Goal: Task Accomplishment & Management: Manage account settings

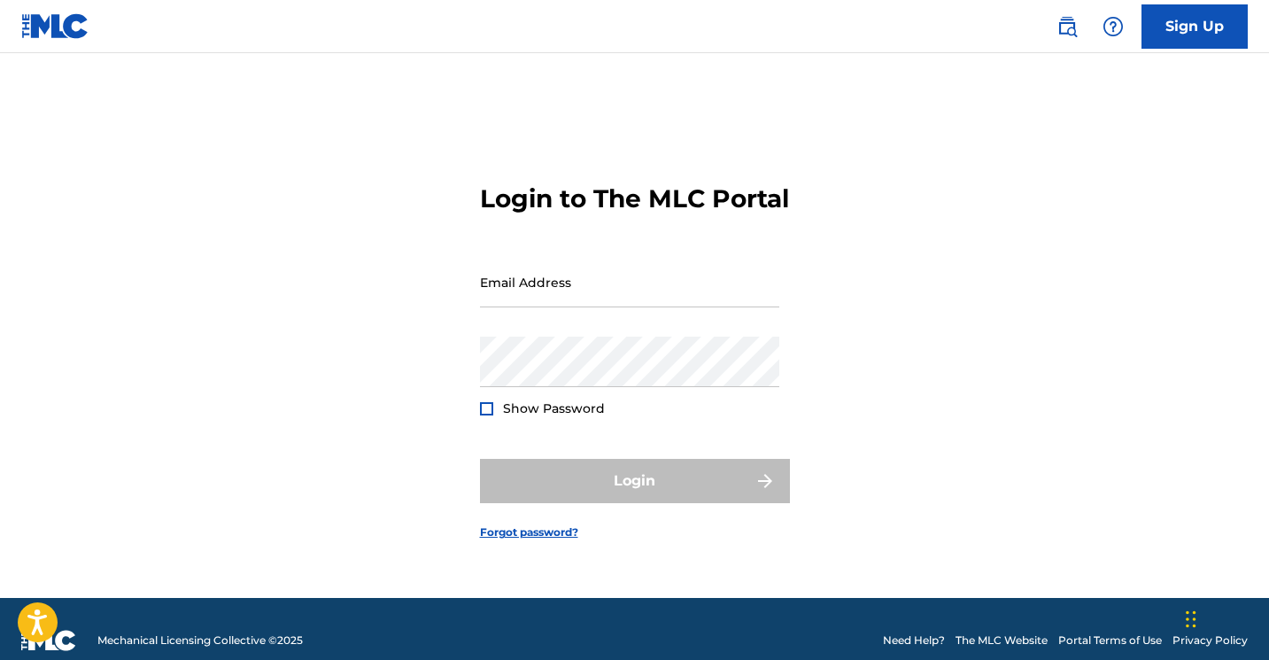
type input "[EMAIL_ADDRESS][DOMAIN_NAME]"
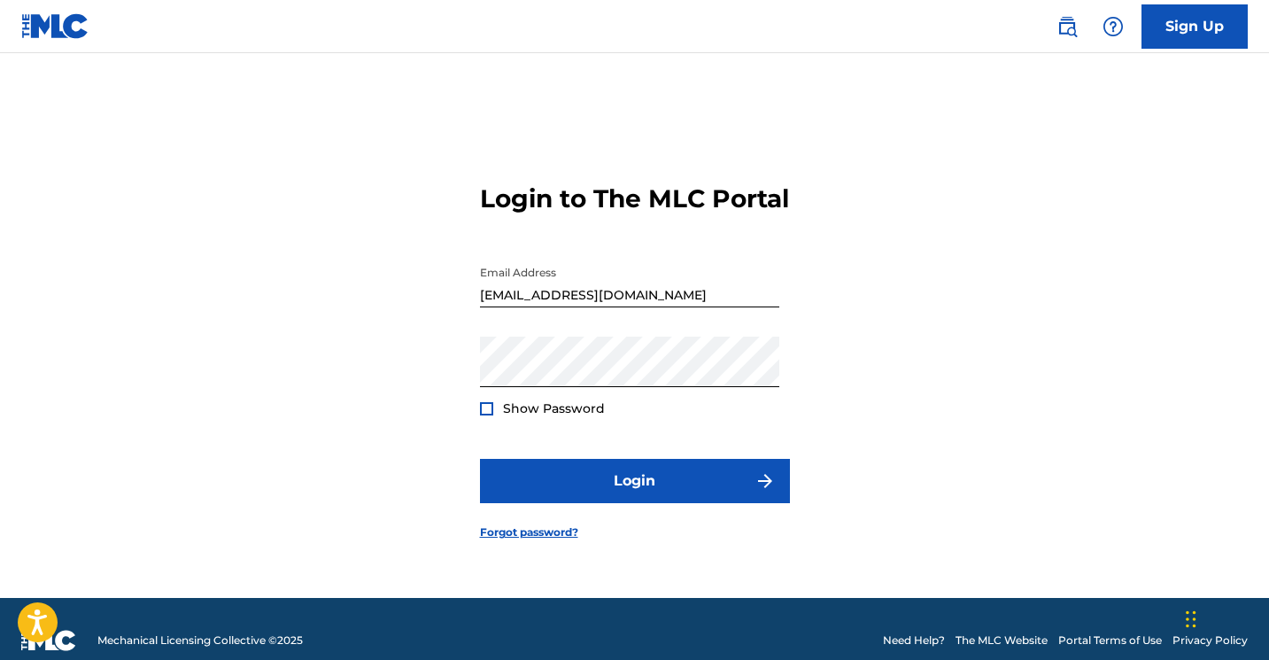
click at [484, 415] on div at bounding box center [486, 408] width 13 height 13
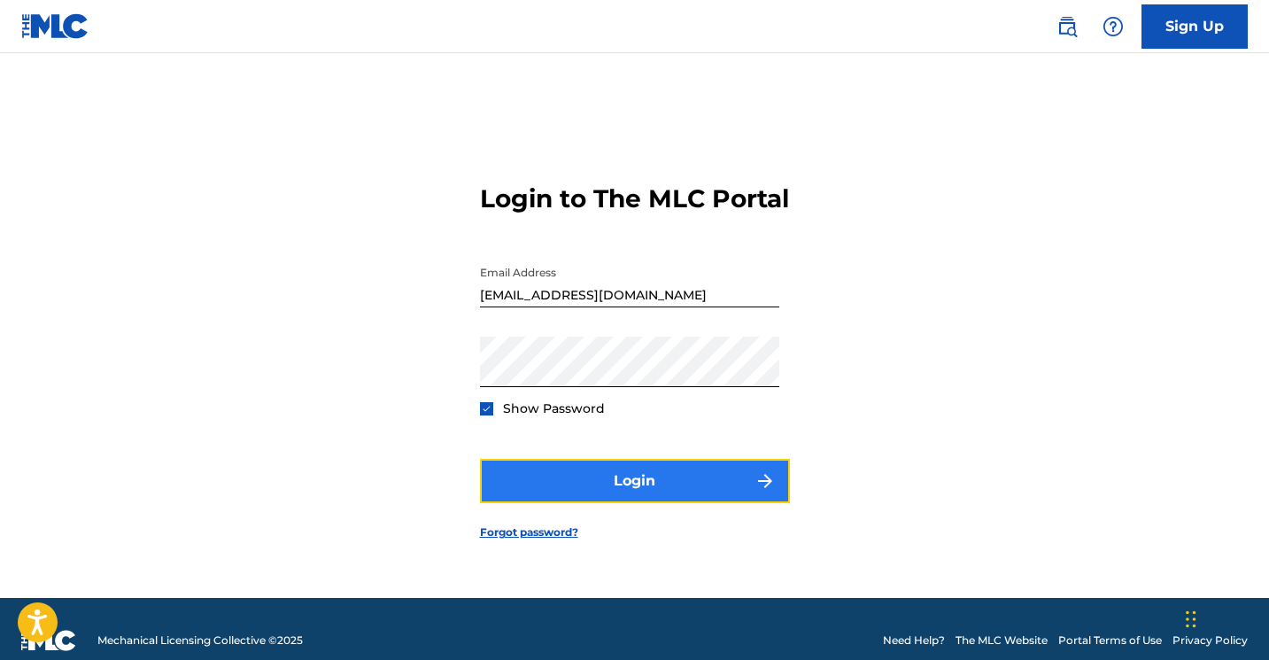
click at [635, 499] on button "Login" at bounding box center [635, 481] width 310 height 44
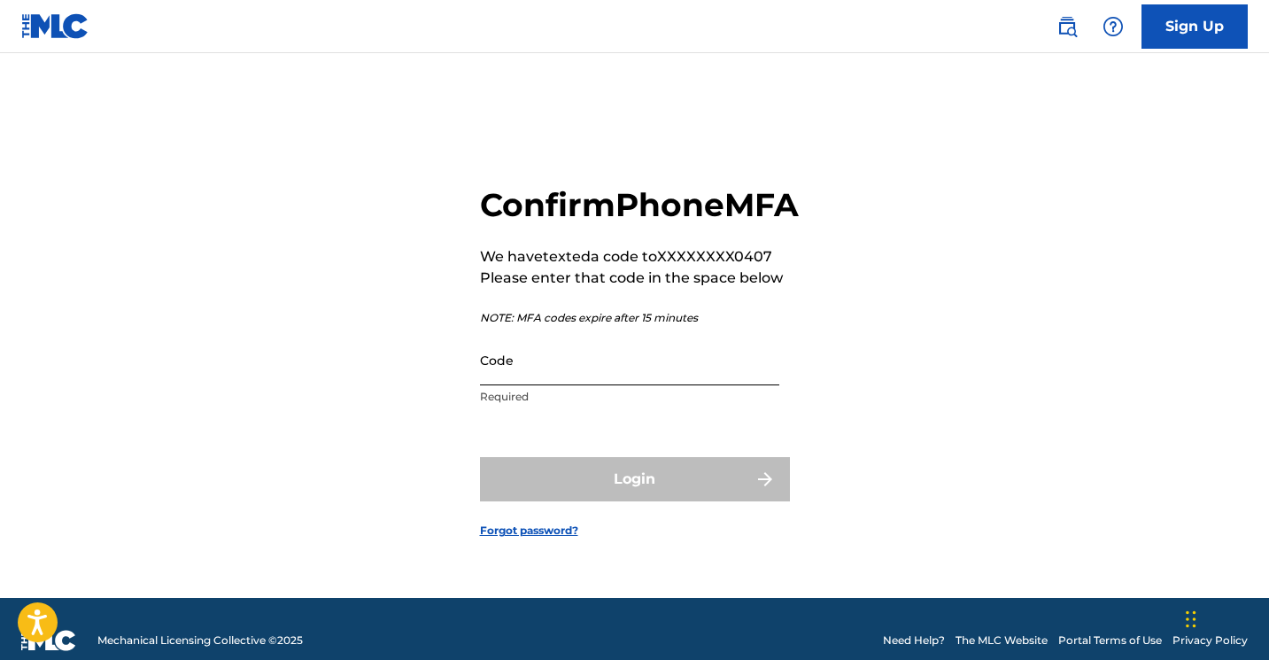
click at [537, 380] on input "Code" at bounding box center [629, 360] width 299 height 50
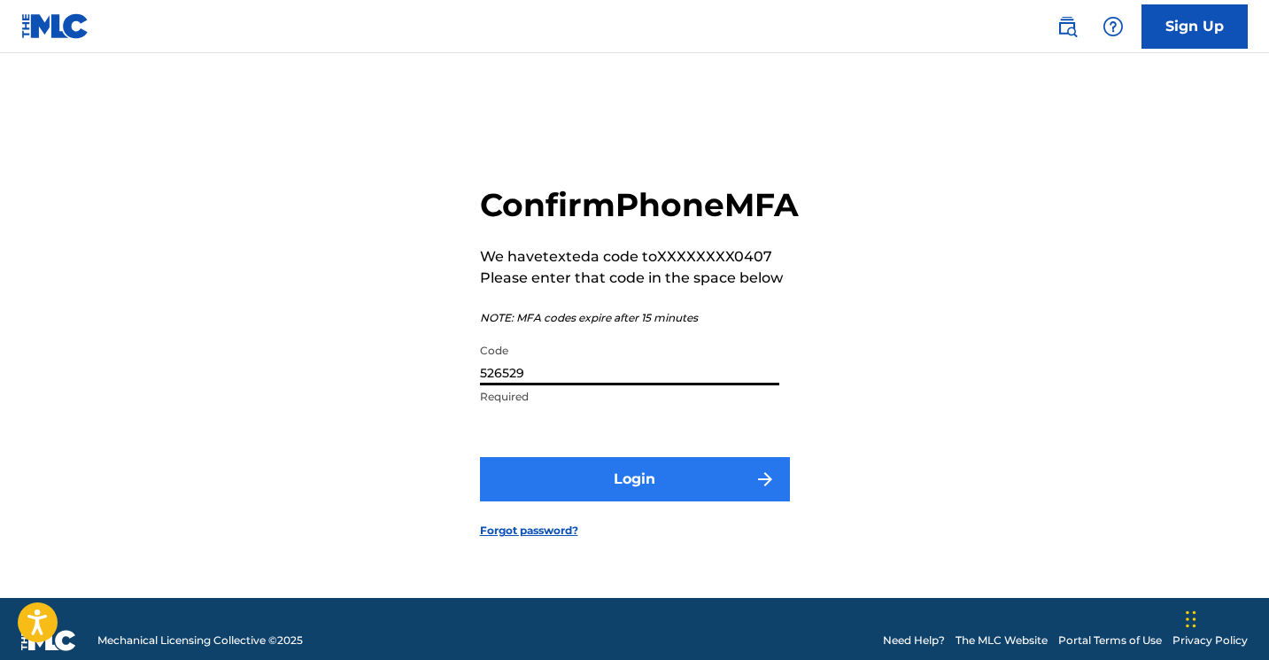
type input "526529"
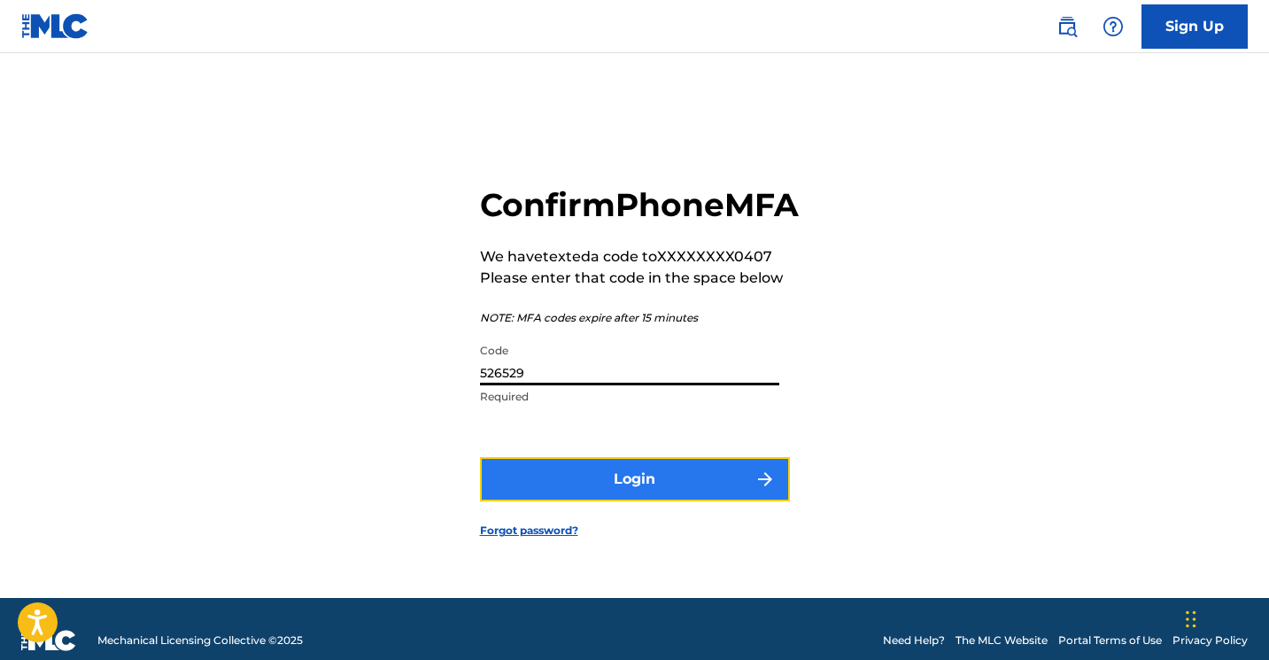
click at [641, 494] on button "Login" at bounding box center [635, 479] width 310 height 44
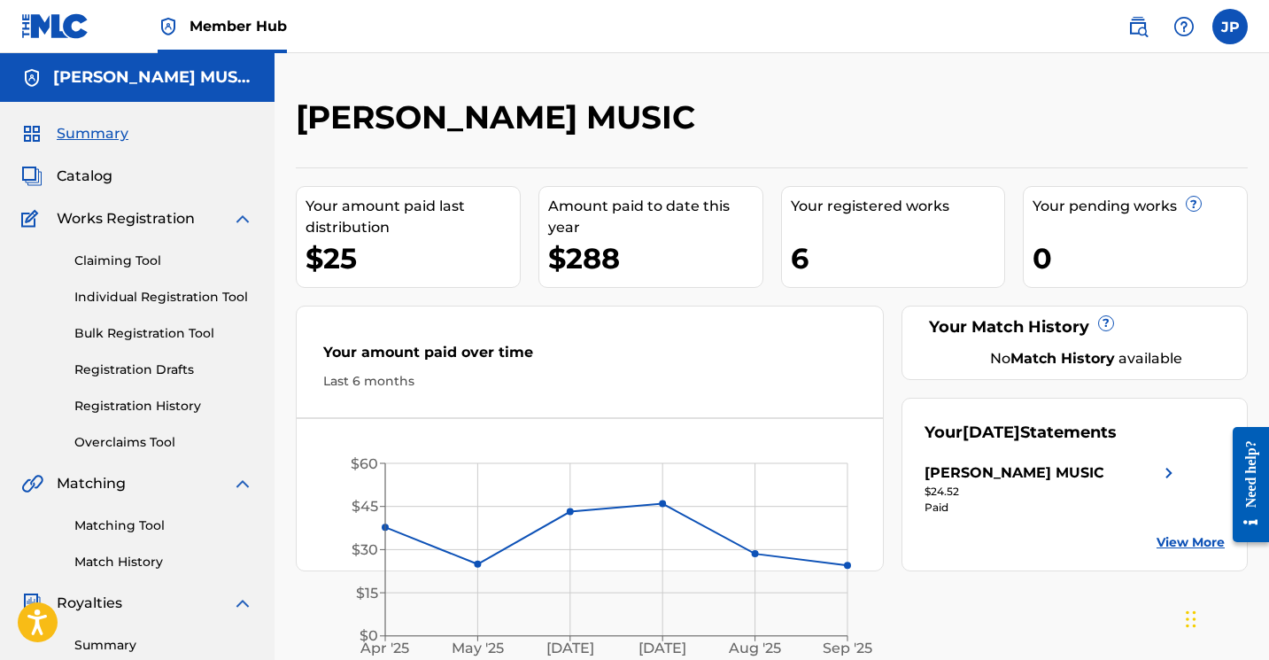
click at [1245, 37] on div "JP JP [PERSON_NAME] [EMAIL_ADDRESS][DOMAIN_NAME] Notification Preferences Profi…" at bounding box center [1178, 26] width 138 height 35
click at [1233, 36] on label at bounding box center [1229, 26] width 35 height 35
click at [1230, 27] on input "JP [PERSON_NAME] [EMAIL_ADDRESS][DOMAIN_NAME] Notification Preferences Profile …" at bounding box center [1230, 27] width 0 height 0
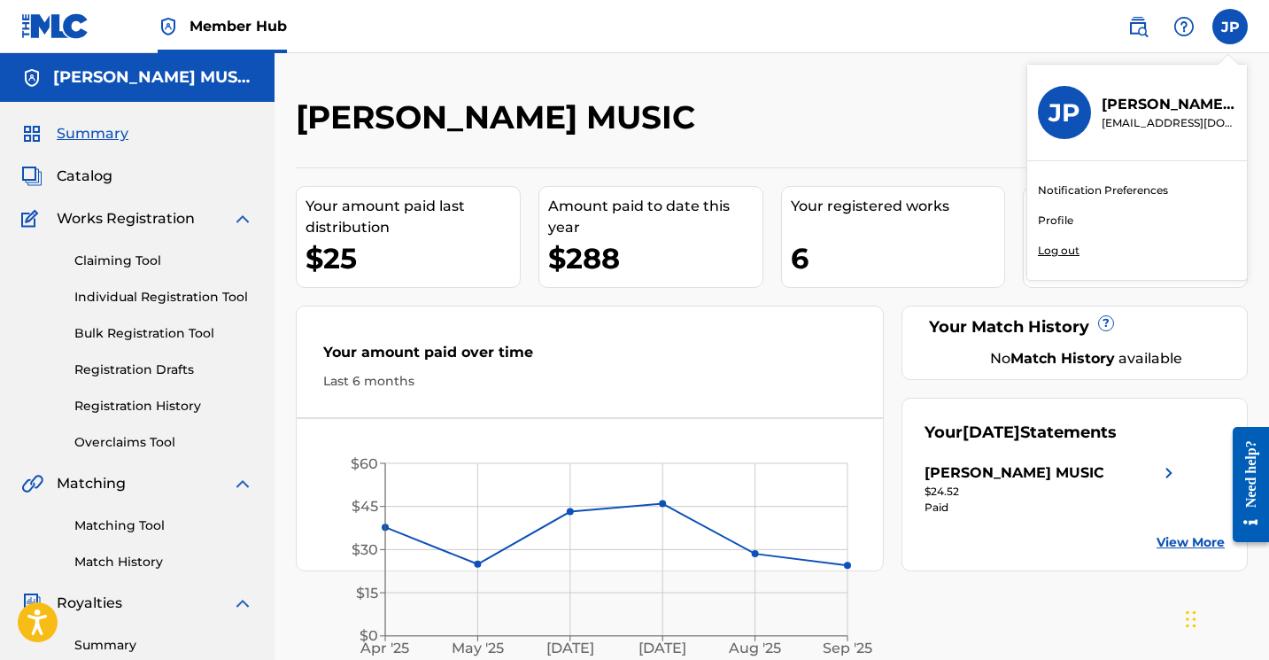
click at [1068, 216] on link "Profile" at bounding box center [1055, 220] width 35 height 16
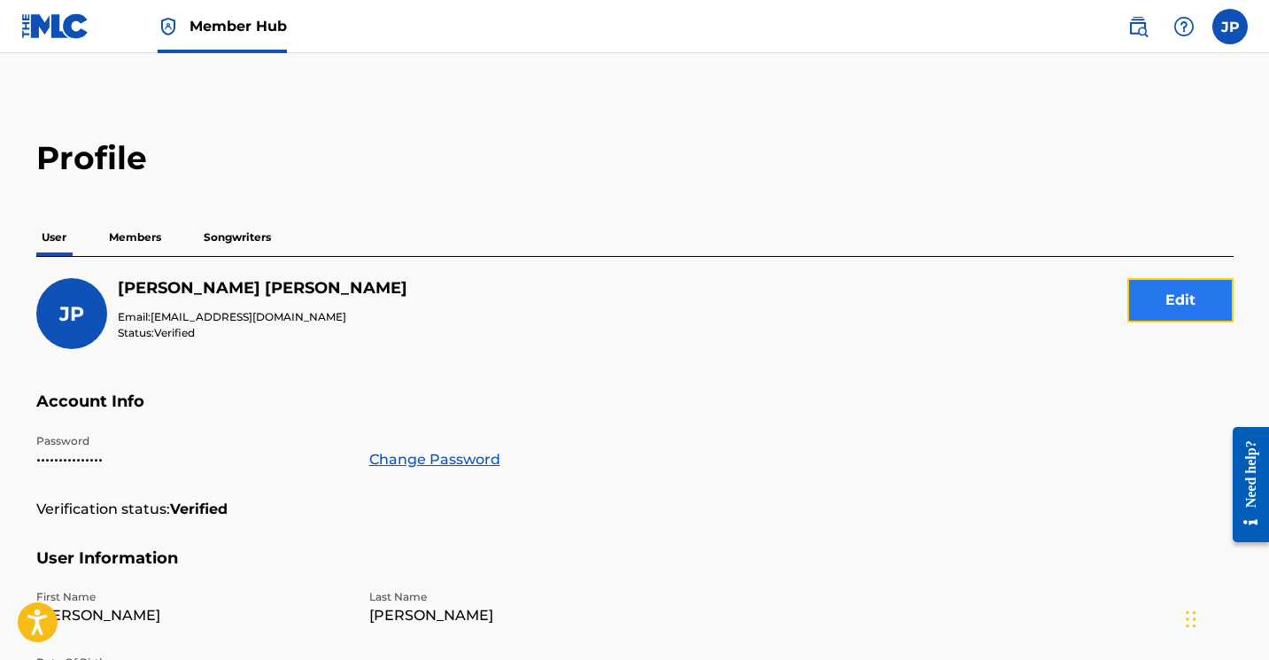
click at [1202, 292] on button "Edit" at bounding box center [1180, 300] width 106 height 44
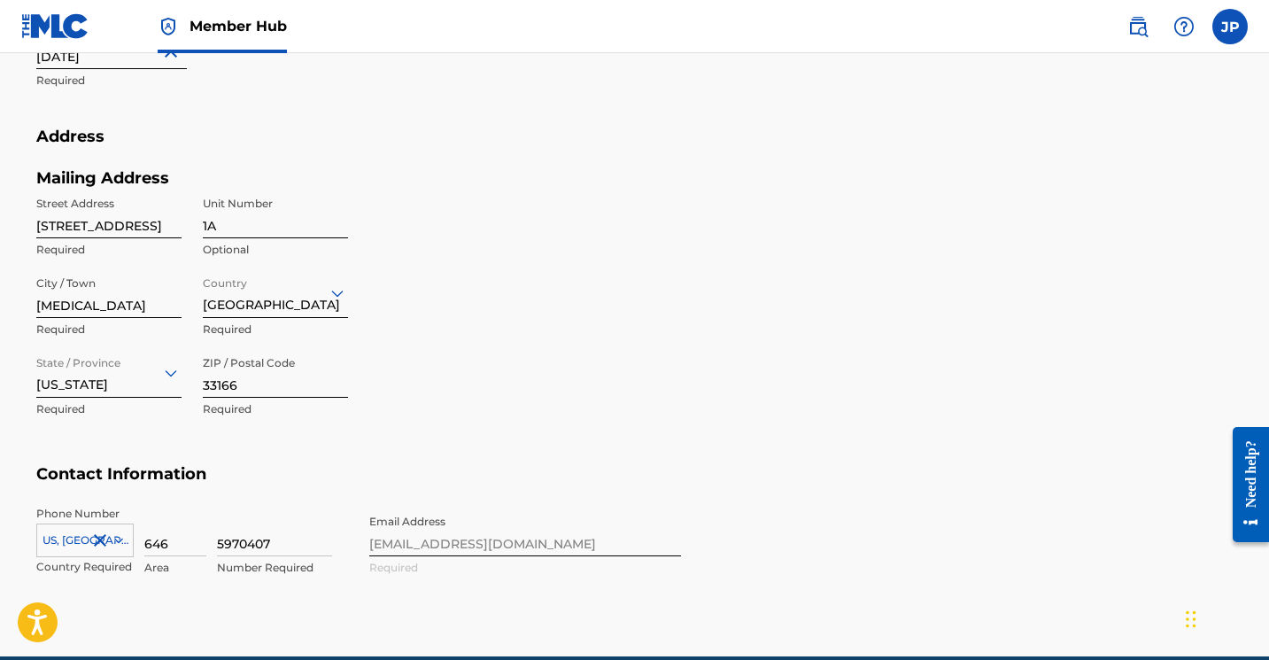
scroll to position [681, 0]
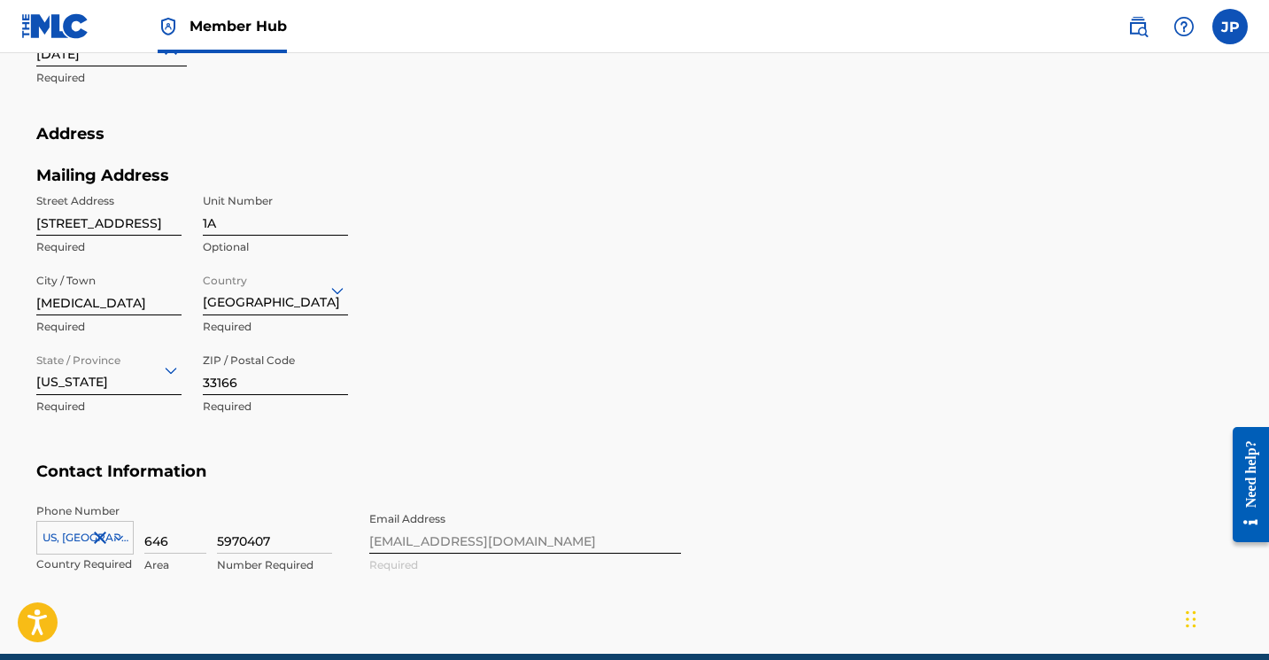
click at [138, 221] on input "[STREET_ADDRESS]" at bounding box center [108, 210] width 145 height 50
type input "[STREET_ADDRESS]"
type input "[GEOGRAPHIC_DATA]"
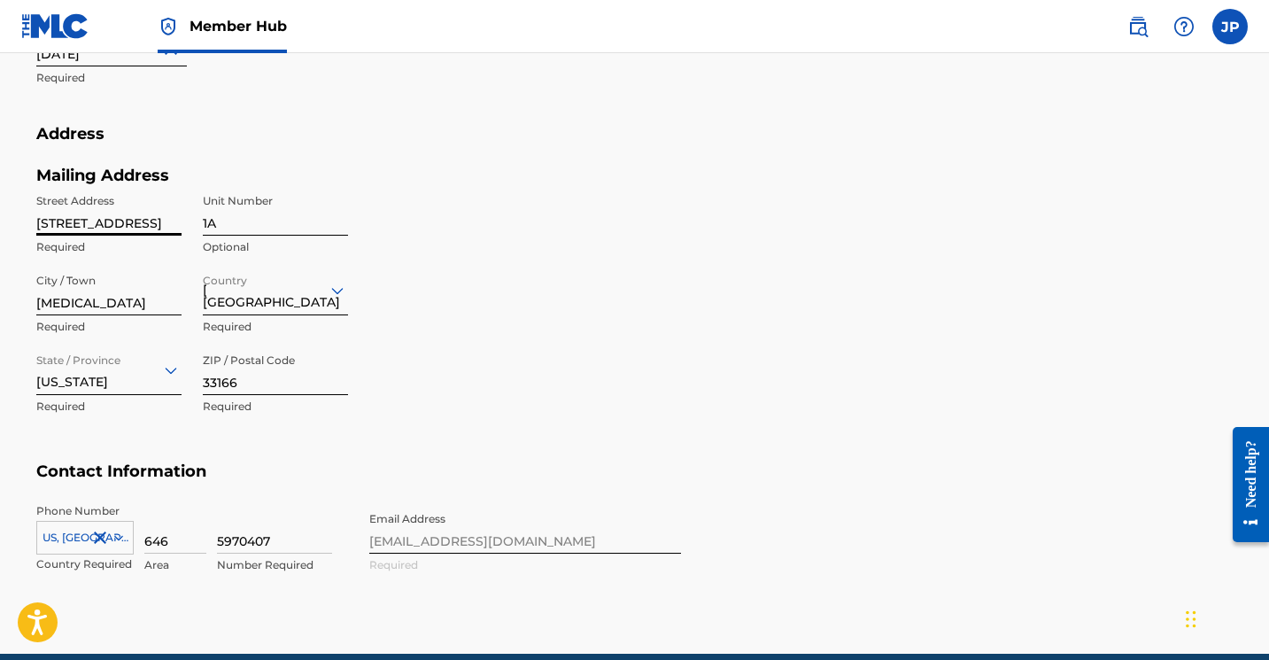
type input "FL"
type input "1"
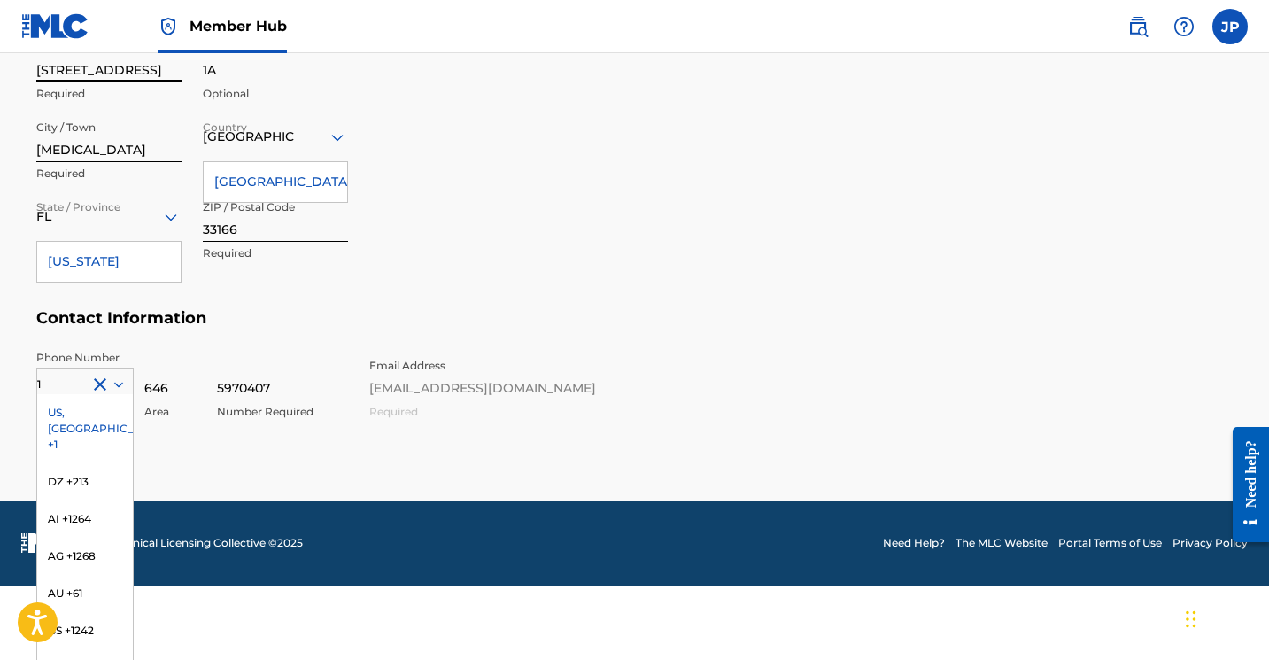
click at [246, 232] on input "33166" at bounding box center [275, 216] width 145 height 50
type input "33174"
click at [67, 412] on div "US, [GEOGRAPHIC_DATA] +1" at bounding box center [85, 428] width 96 height 69
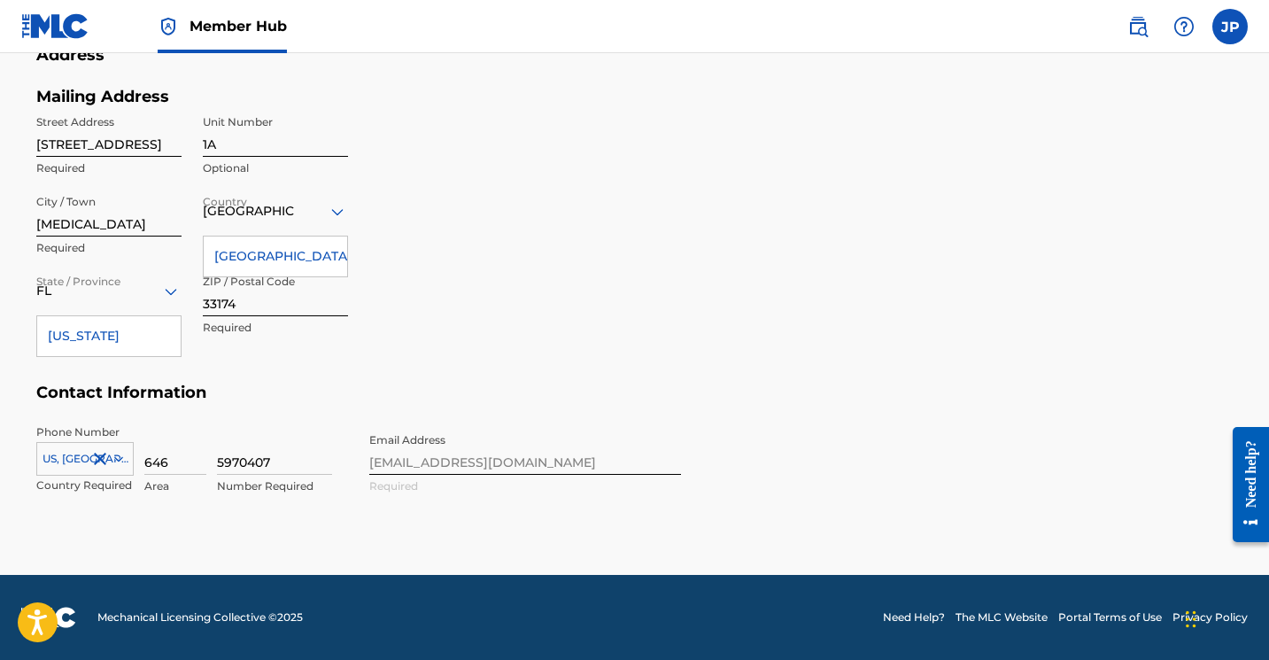
scroll to position [759, 0]
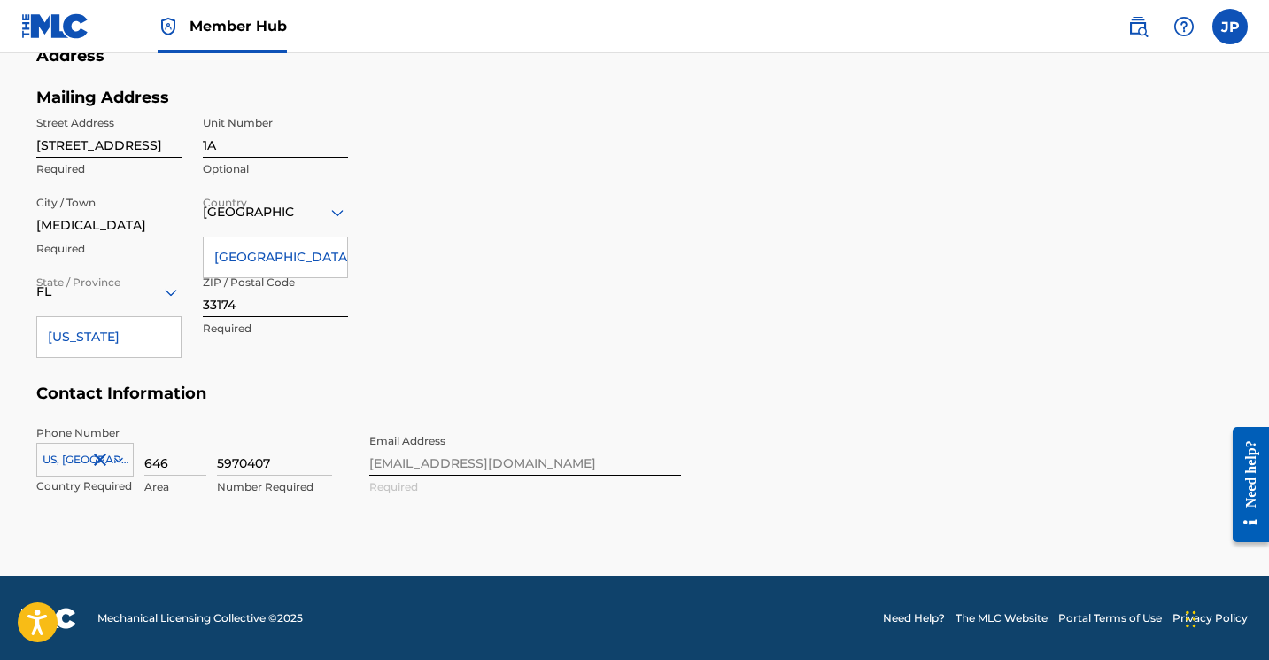
click at [97, 221] on input "[MEDICAL_DATA]" at bounding box center [108, 212] width 145 height 50
type input "[GEOGRAPHIC_DATA]"
click at [471, 228] on div "Mailing Address Street Address [STREET_ADDRESS] Optional City / Town [GEOGRAPHI…" at bounding box center [358, 236] width 644 height 297
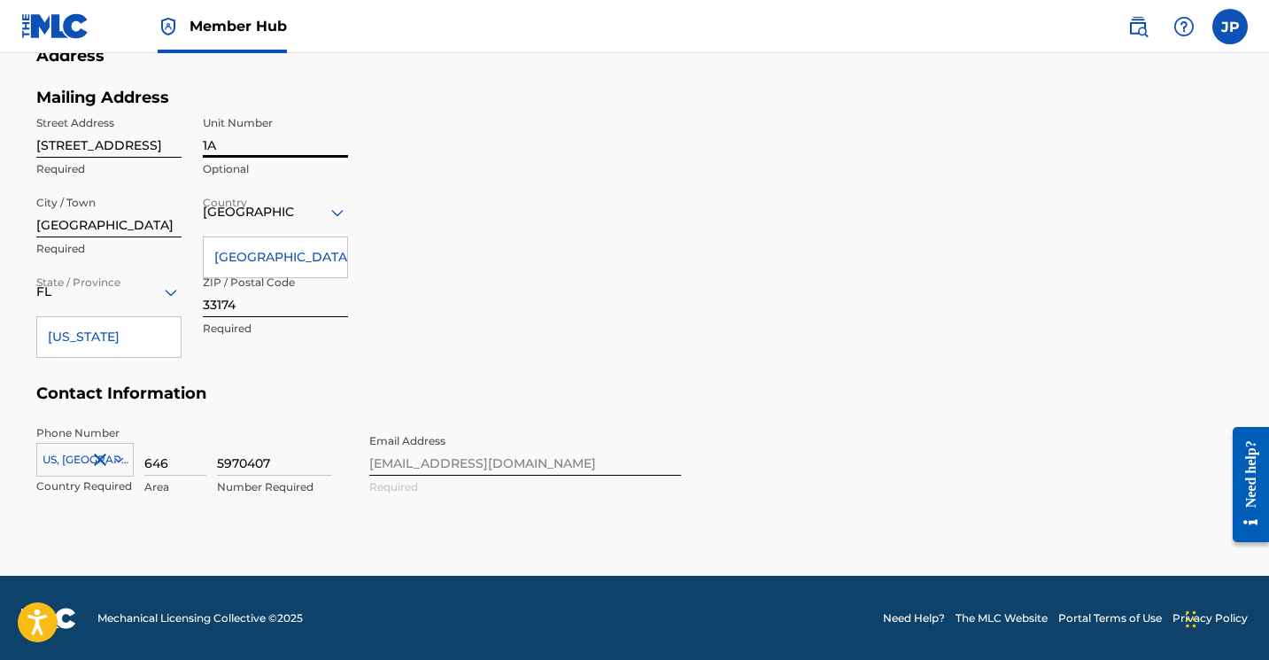
click at [228, 144] on input "1A" at bounding box center [275, 132] width 145 height 50
click at [575, 286] on div "Mailing Address Street Address [STREET_ADDRESS][GEOGRAPHIC_DATA] Unit Number Op…" at bounding box center [358, 236] width 644 height 297
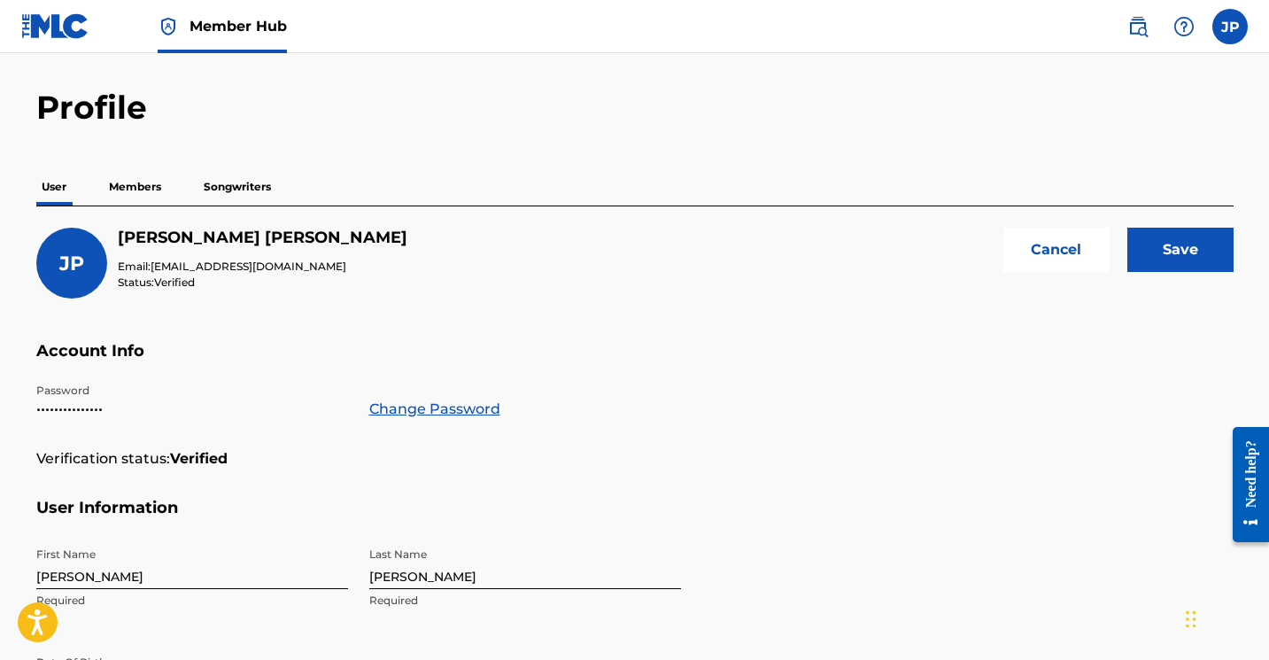
scroll to position [0, 0]
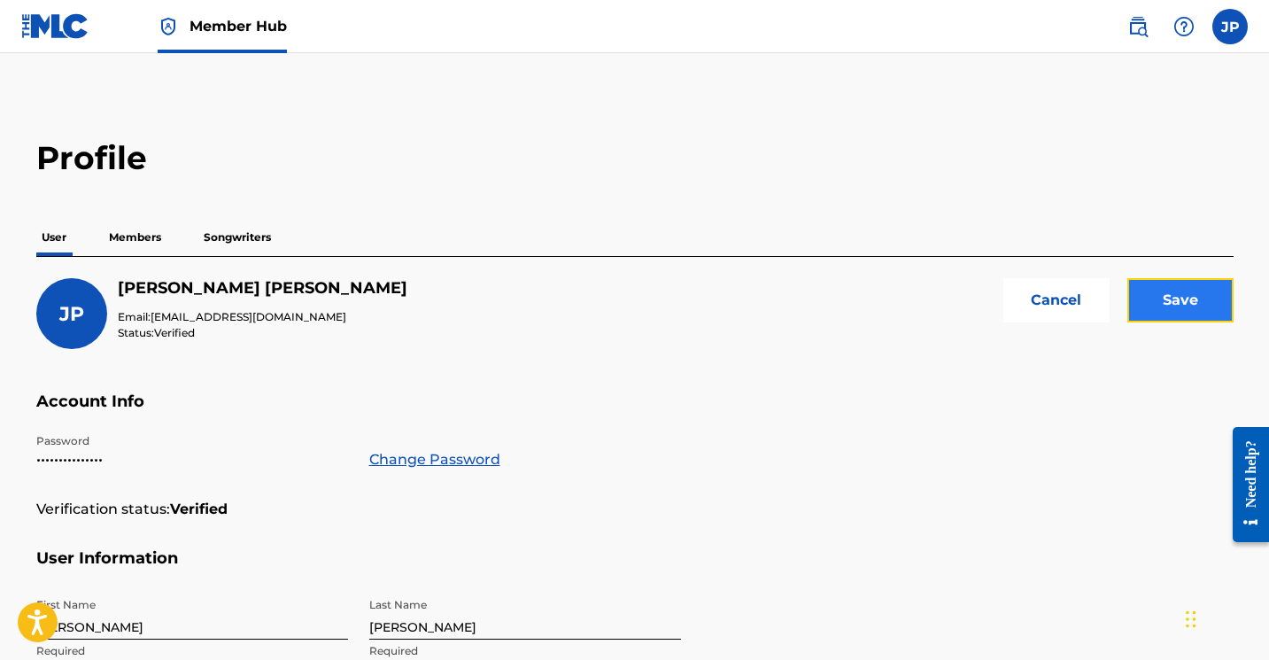
click at [1168, 303] on input "Save" at bounding box center [1180, 300] width 106 height 44
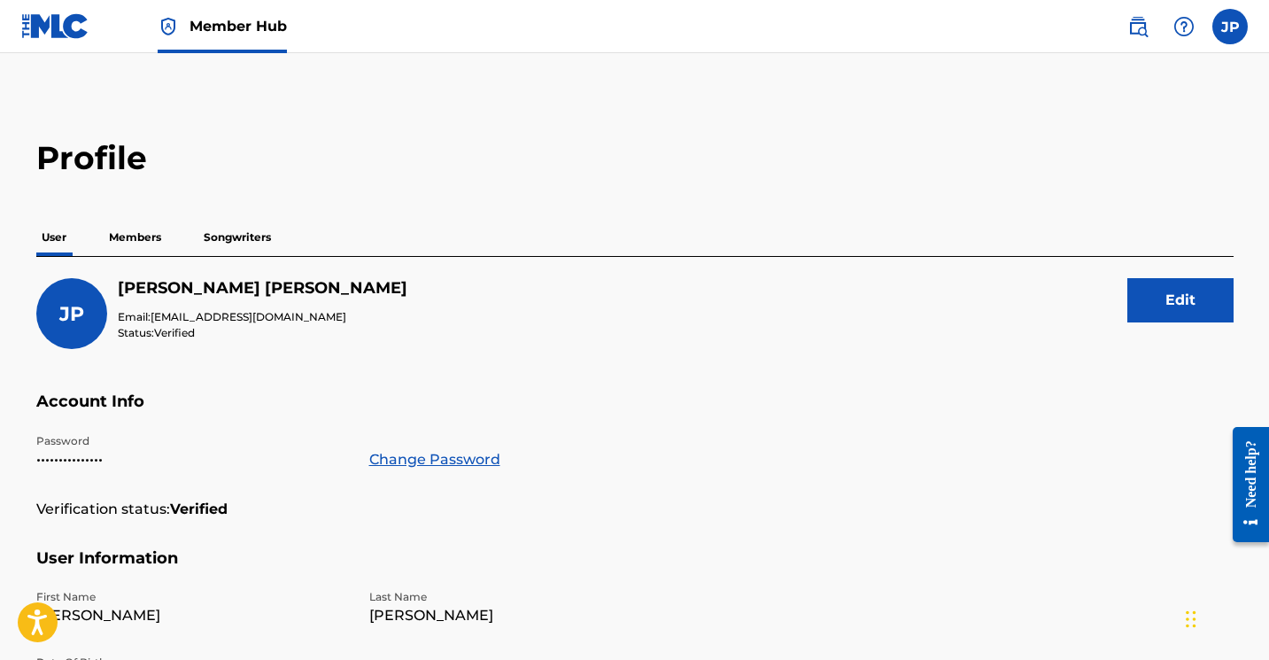
click at [141, 235] on p "Members" at bounding box center [135, 237] width 63 height 37
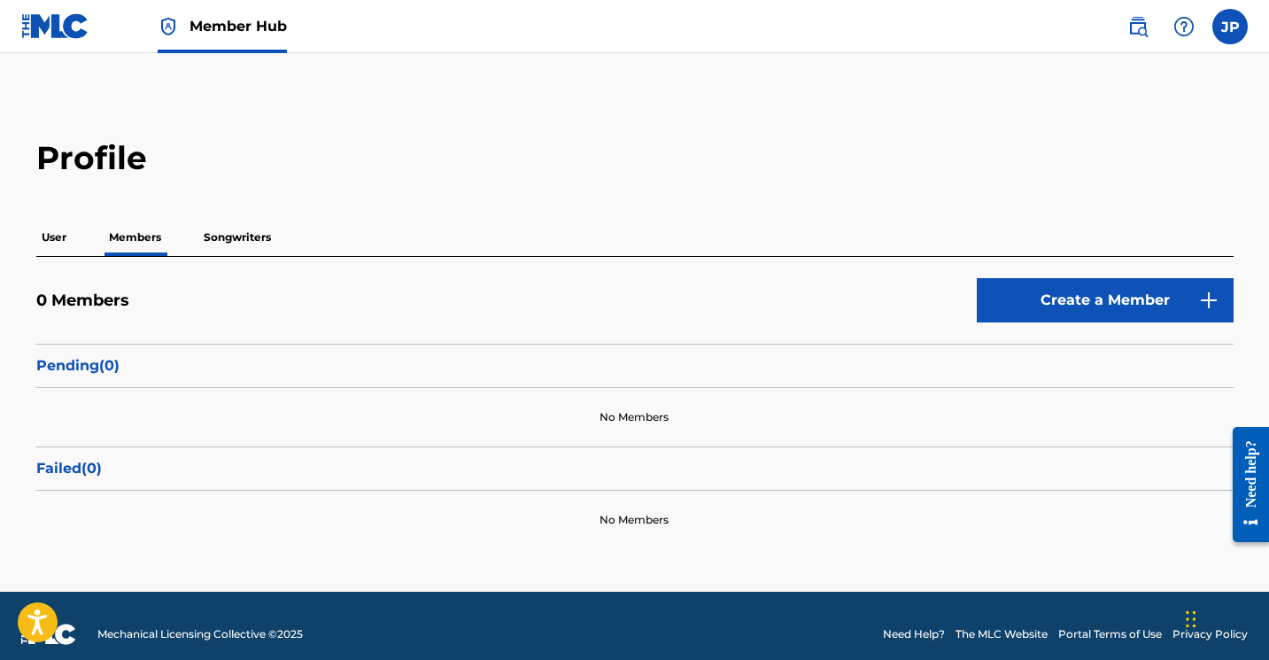
click at [232, 233] on p "Songwriters" at bounding box center [237, 237] width 78 height 37
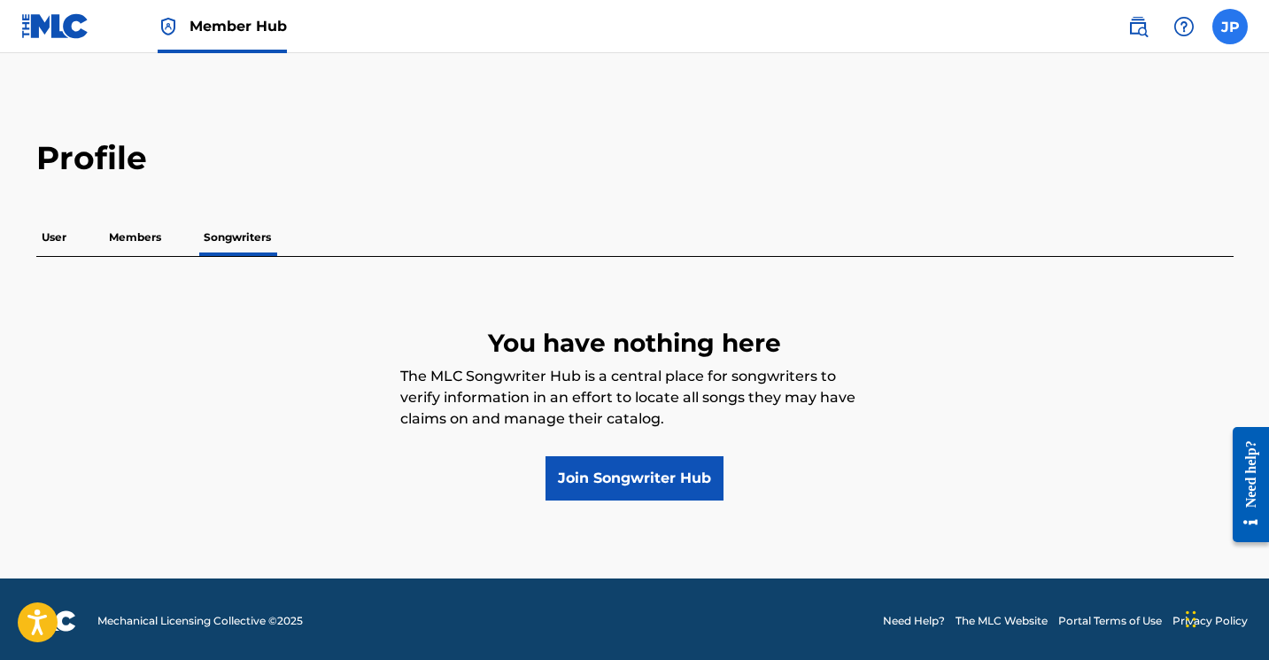
click at [1230, 42] on label at bounding box center [1229, 26] width 35 height 35
click at [1230, 27] on input "JP [PERSON_NAME] [EMAIL_ADDRESS][DOMAIN_NAME] Notification Preferences Profile …" at bounding box center [1230, 27] width 0 height 0
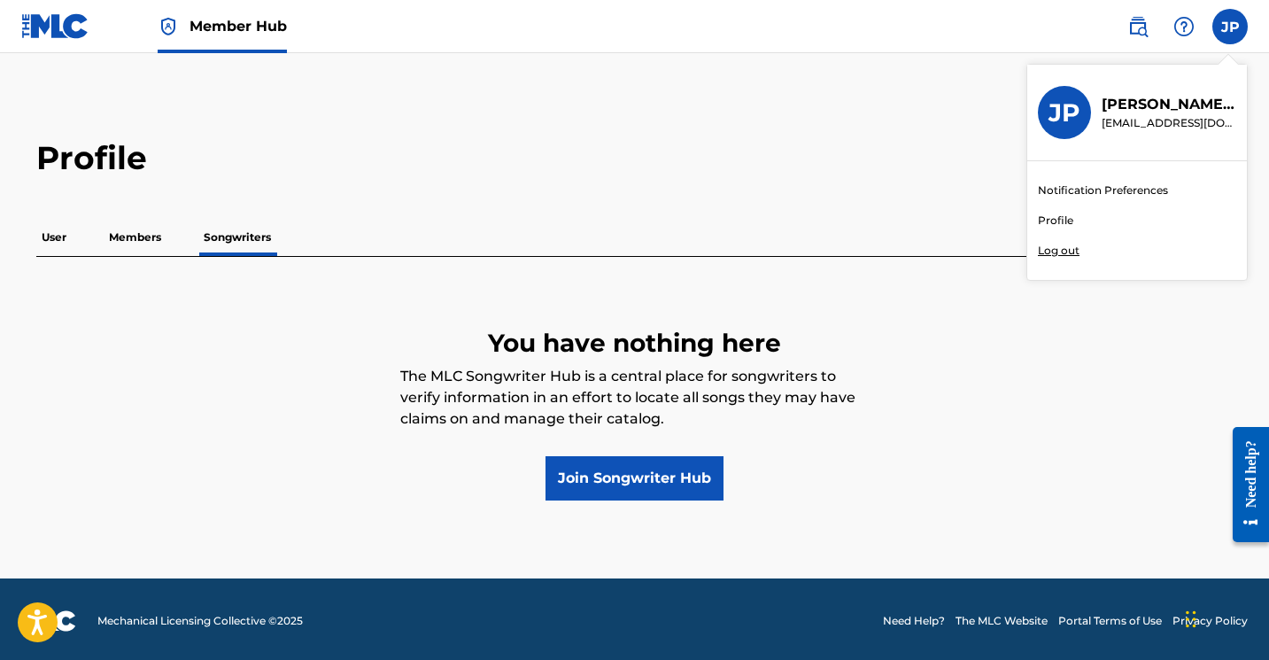
click at [1052, 220] on link "Profile" at bounding box center [1055, 220] width 35 height 16
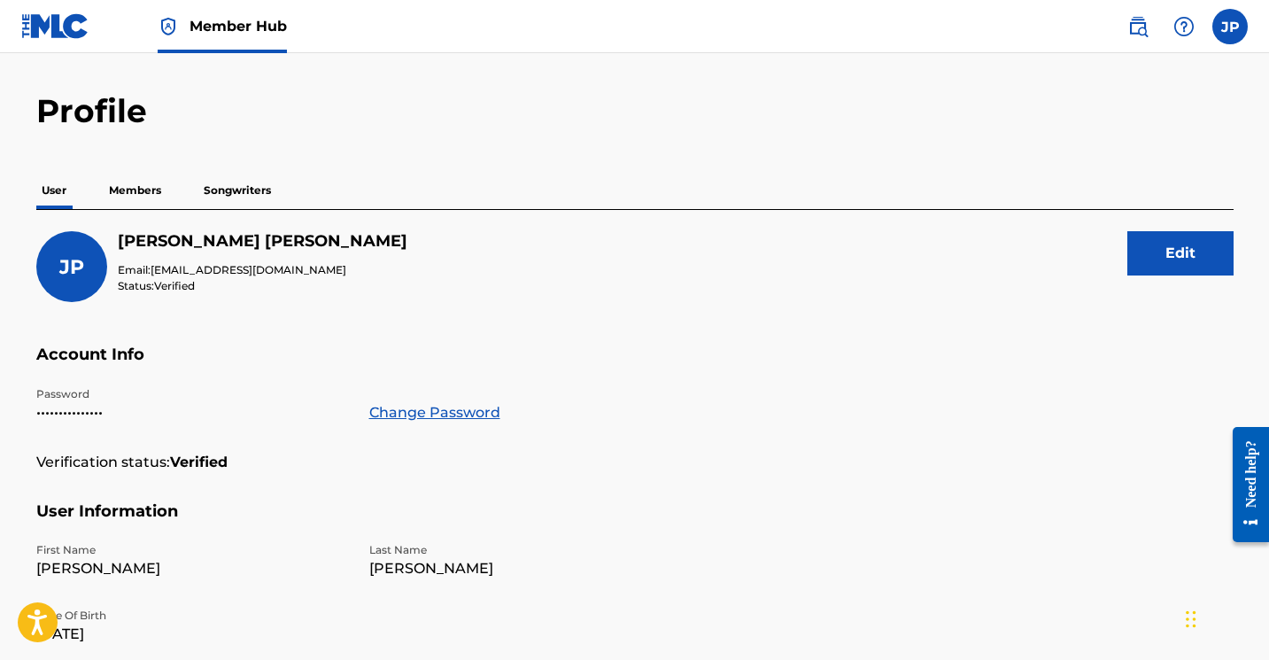
scroll to position [25, 0]
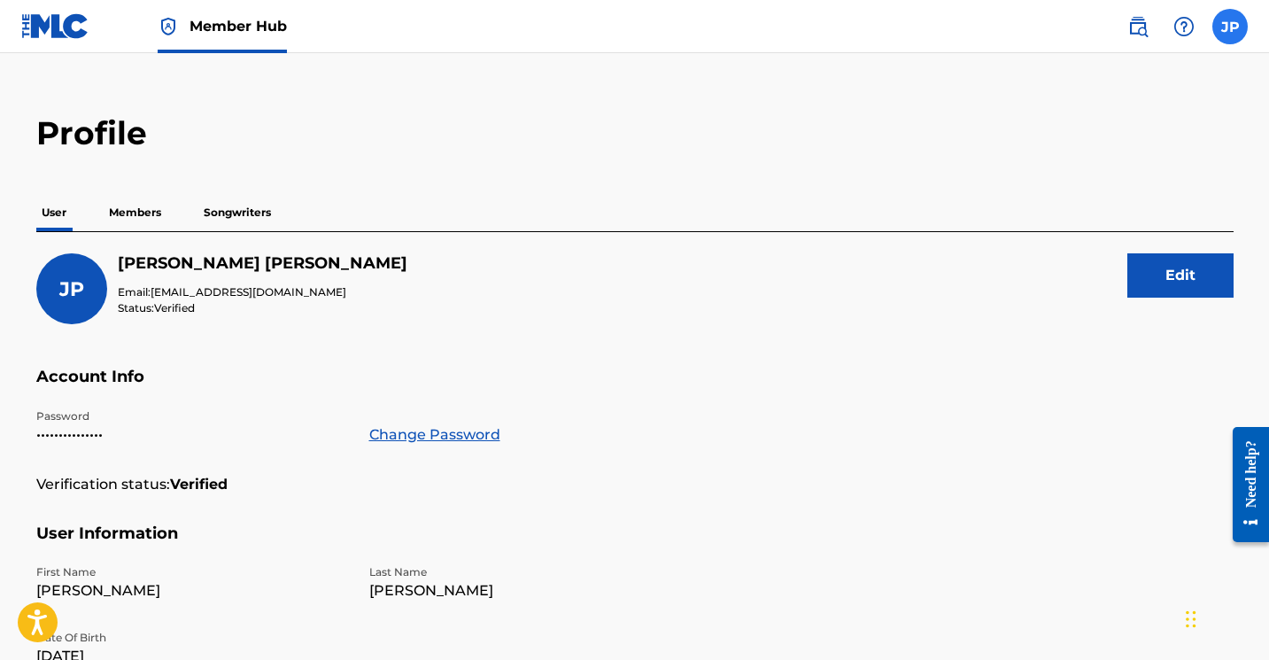
click at [1216, 30] on label at bounding box center [1229, 26] width 35 height 35
click at [1230, 27] on input "JP [PERSON_NAME] [EMAIL_ADDRESS][DOMAIN_NAME] Notification Preferences Profile …" at bounding box center [1230, 27] width 0 height 0
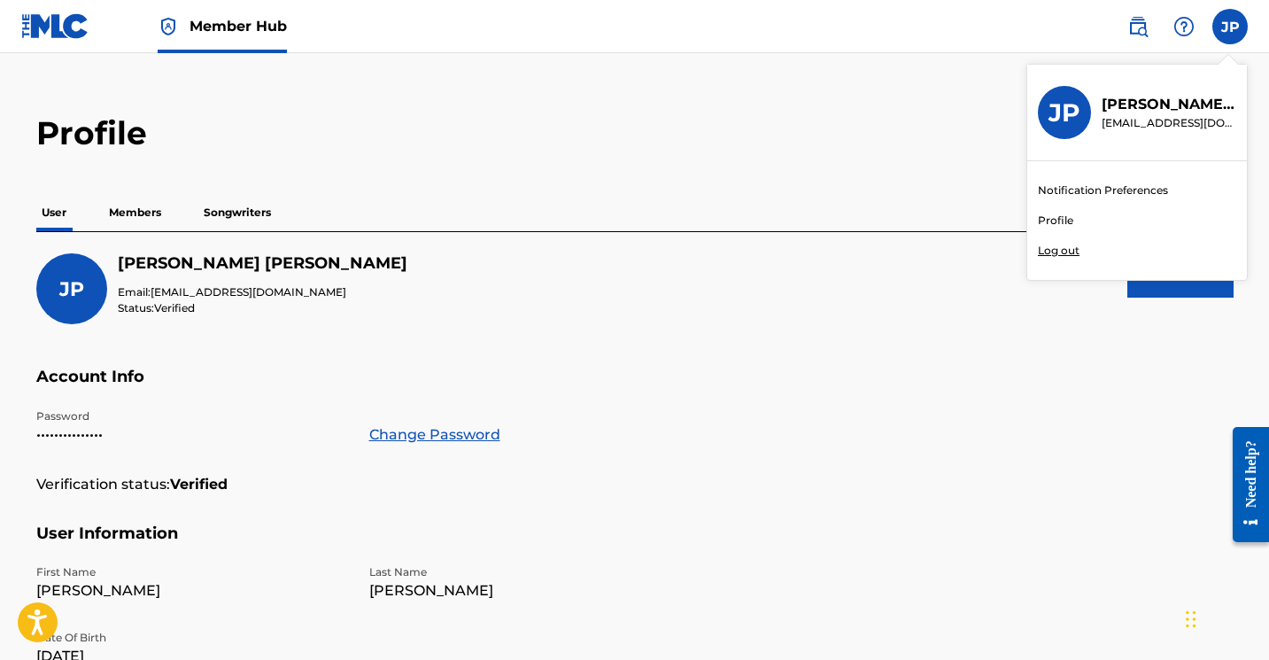
click at [56, 41] on link at bounding box center [55, 26] width 68 height 52
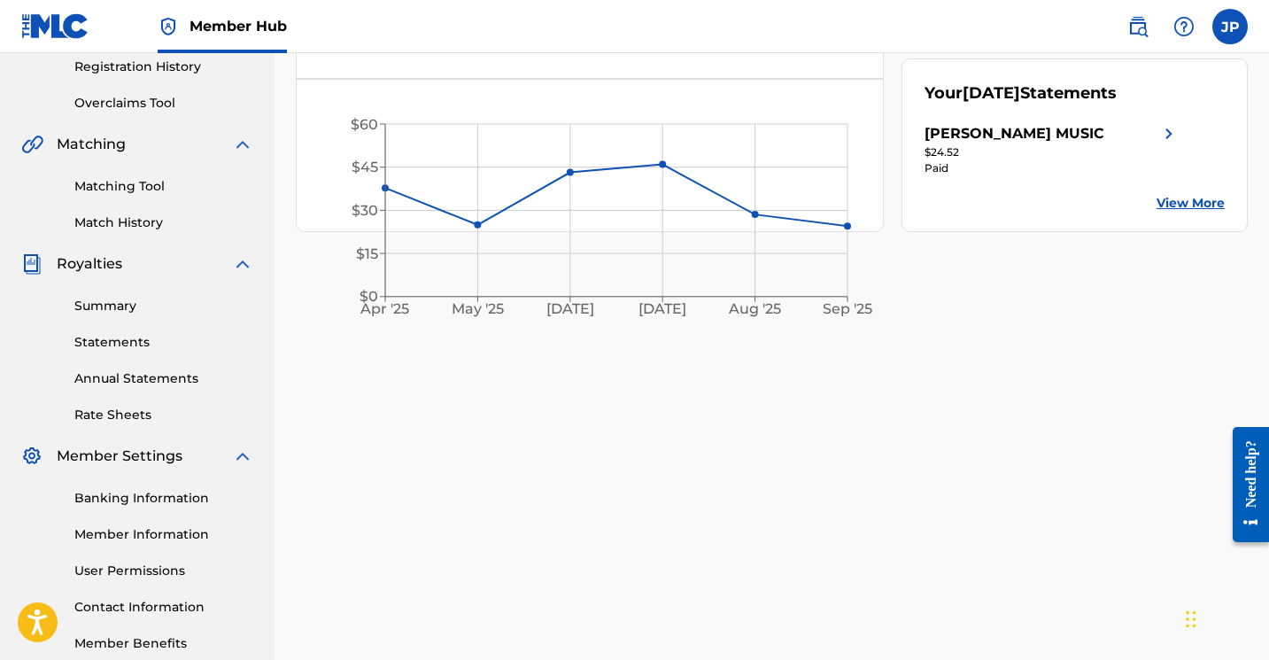
scroll to position [341, 0]
click at [243, 267] on img at bounding box center [242, 261] width 21 height 21
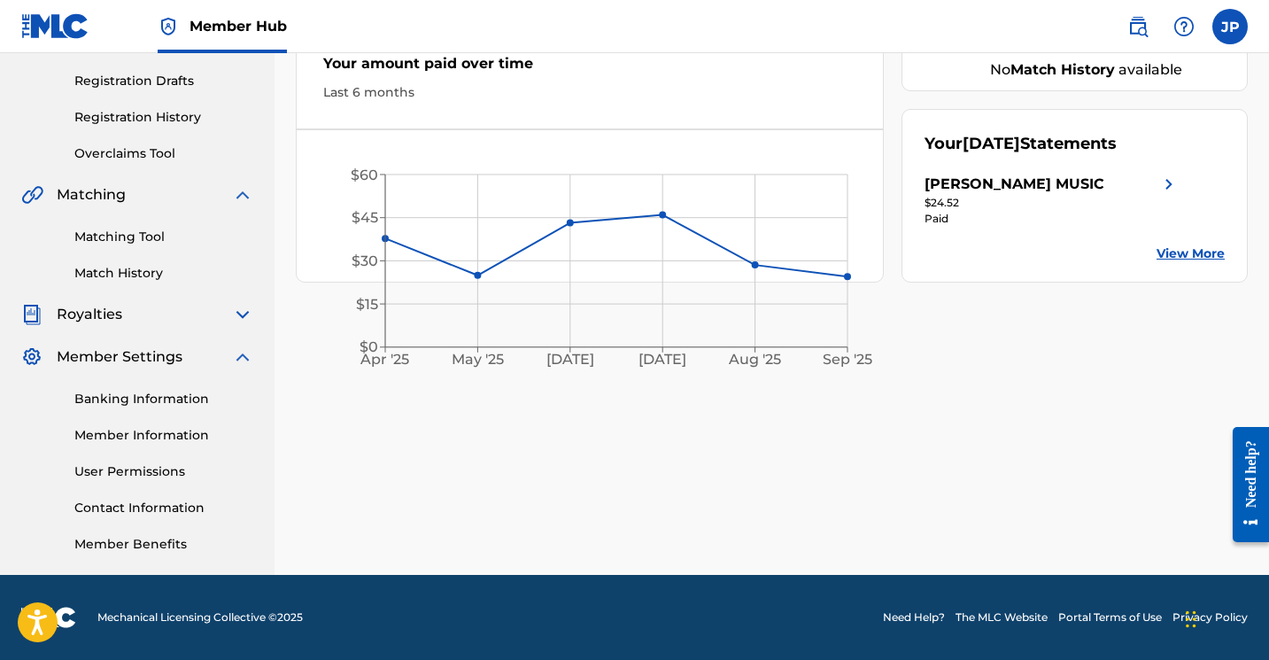
scroll to position [289, 0]
click at [159, 546] on link "Member Benefits" at bounding box center [163, 544] width 179 height 19
click at [160, 391] on link "Banking Information" at bounding box center [163, 399] width 179 height 19
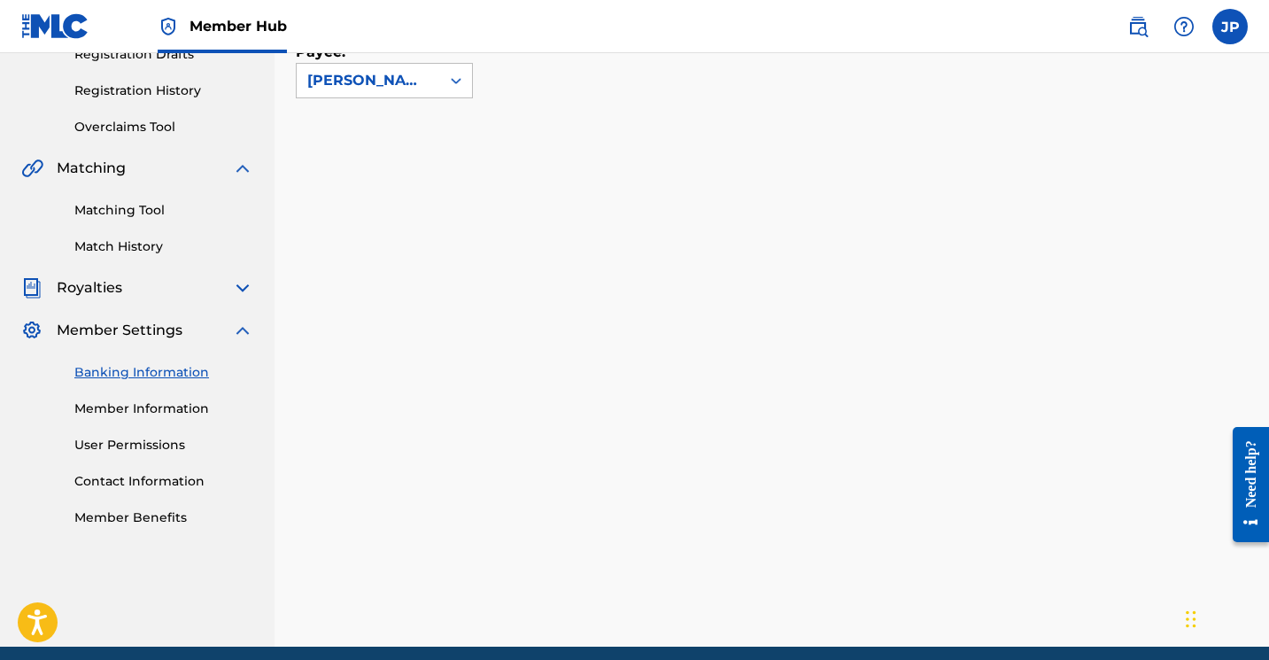
scroll to position [386, 0]
